Goal: Task Accomplishment & Management: Manage account settings

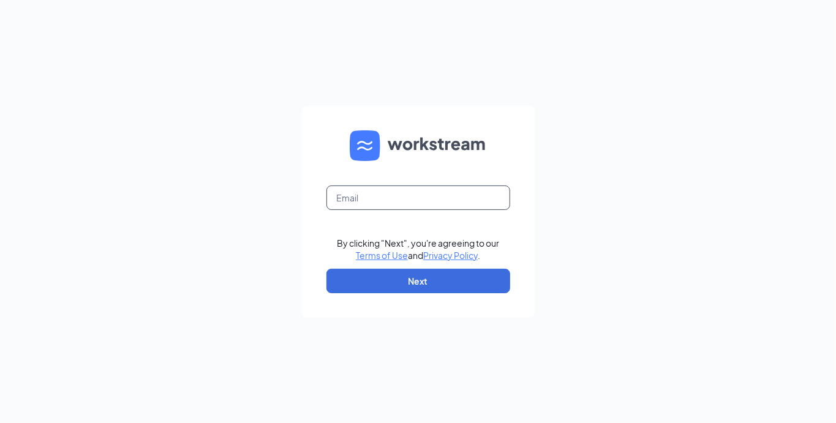
click at [400, 197] on input "text" at bounding box center [419, 198] width 184 height 25
type input "[EMAIL_ADDRESS][DOMAIN_NAME]"
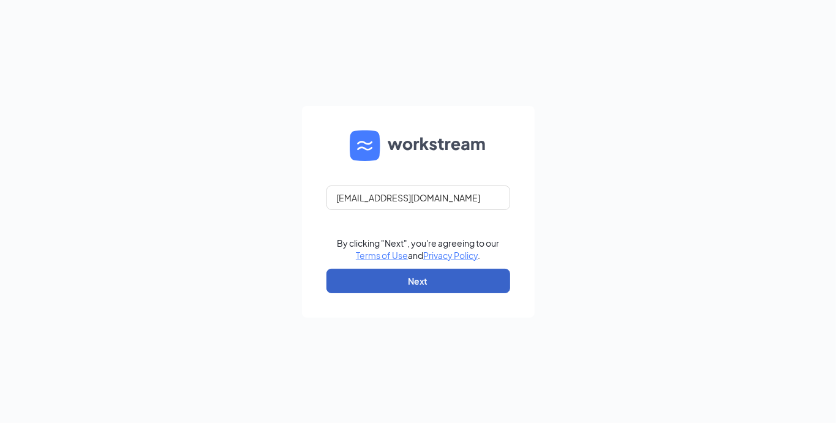
click at [430, 289] on button "Next" at bounding box center [419, 281] width 184 height 25
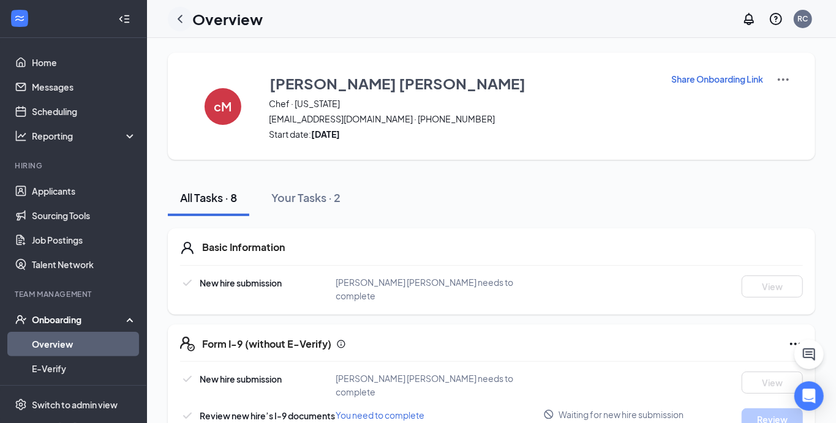
click at [176, 23] on icon "ChevronLeft" at bounding box center [180, 19] width 15 height 15
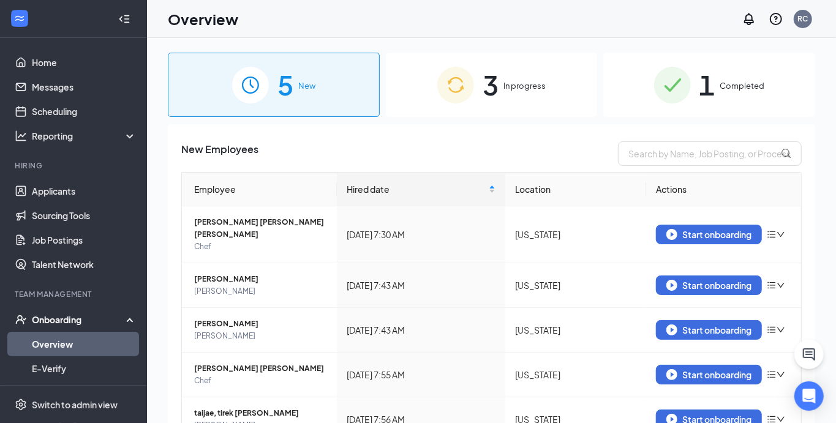
click at [693, 89] on div "1 Completed" at bounding box center [709, 85] width 212 height 64
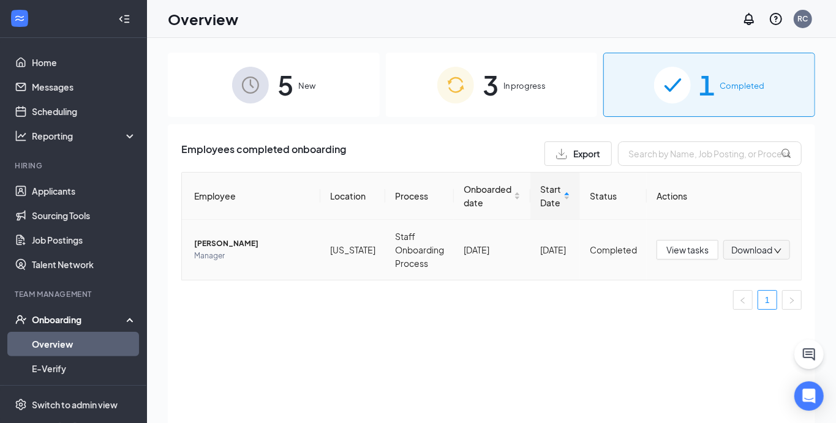
click at [222, 242] on span "[PERSON_NAME]" at bounding box center [252, 244] width 116 height 12
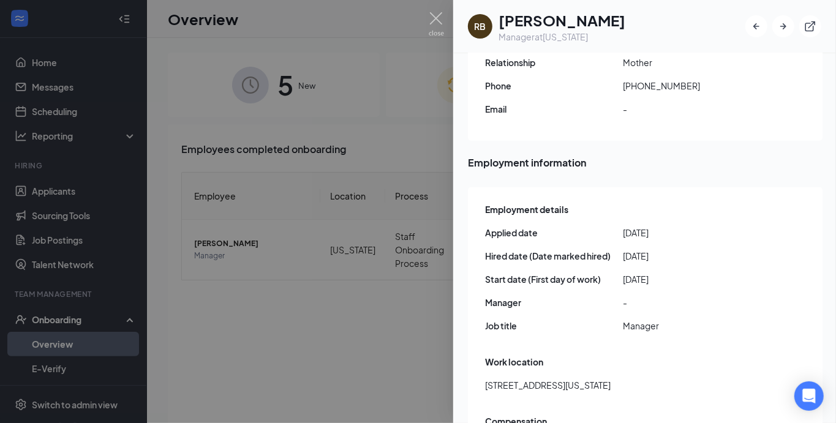
scroll to position [421, 0]
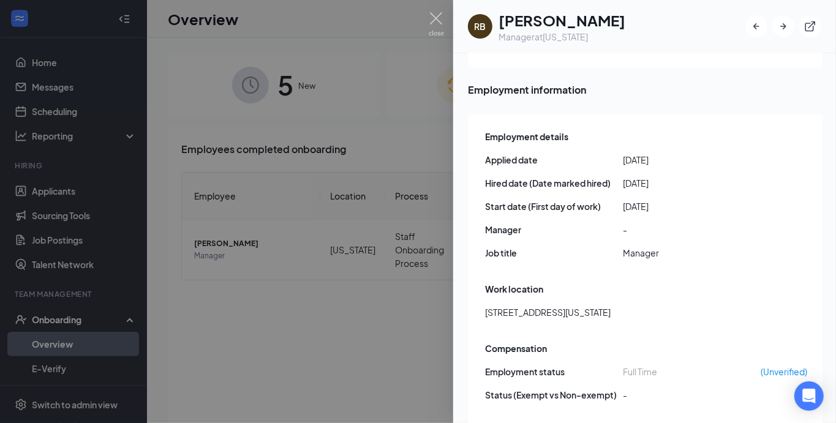
click at [342, 343] on div at bounding box center [418, 211] width 836 height 423
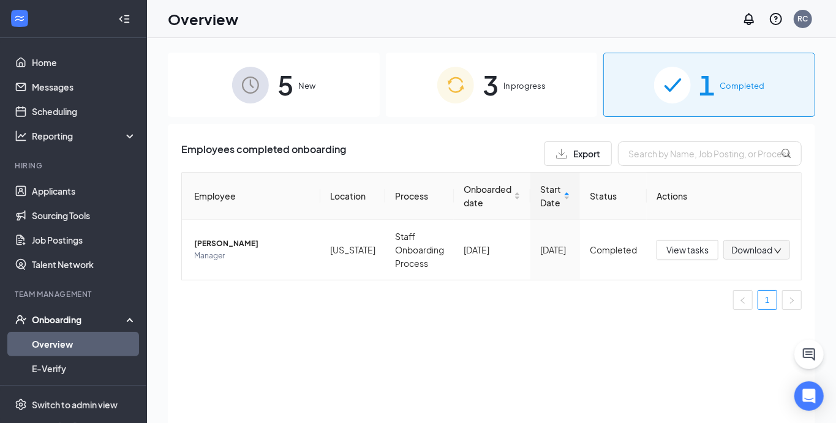
click at [469, 81] on img at bounding box center [455, 85] width 37 height 37
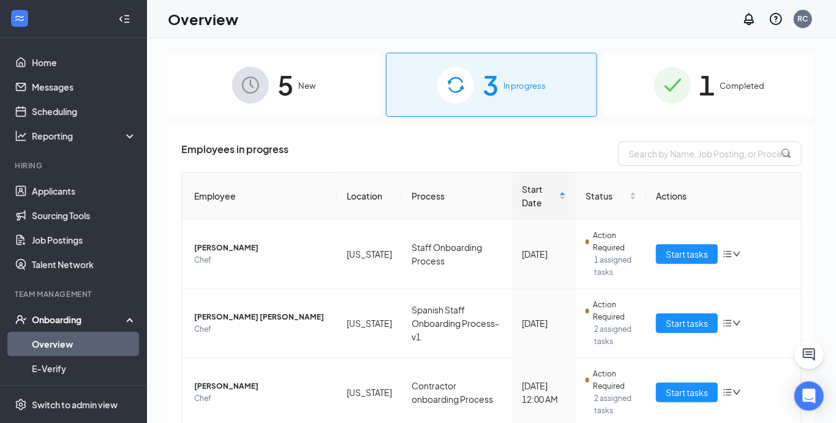
click at [323, 75] on div "5 New" at bounding box center [274, 85] width 212 height 64
